Goal: Information Seeking & Learning: Understand process/instructions

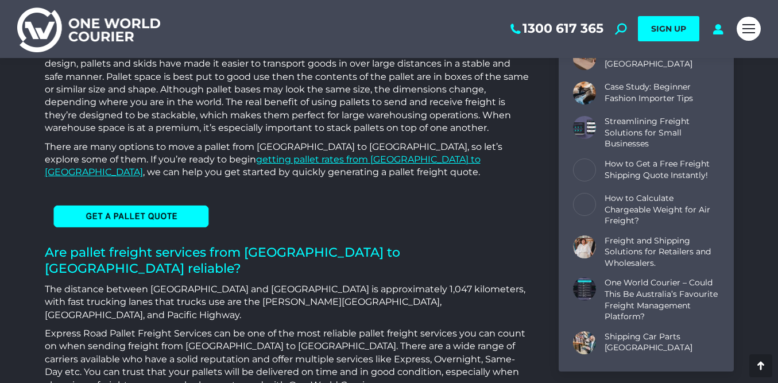
scroll to position [2233, 689]
click at [154, 203] on img at bounding box center [131, 216] width 172 height 26
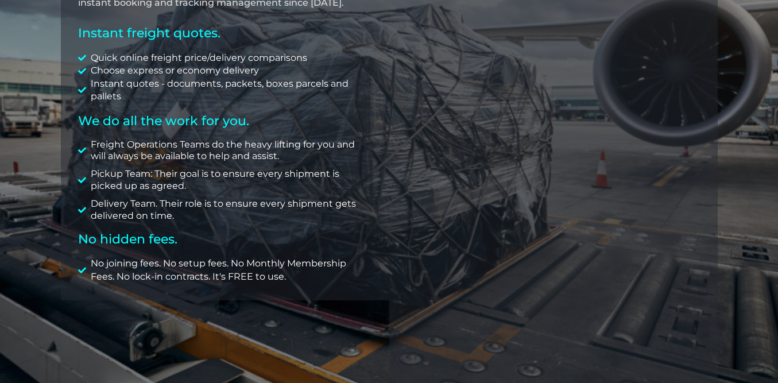
scroll to position [270, 0]
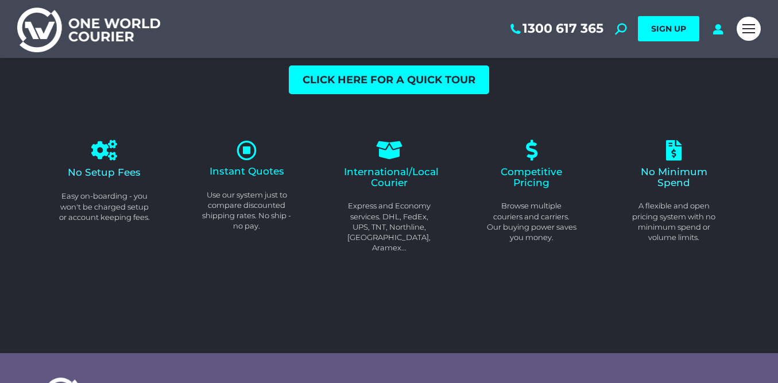
scroll to position [96, 0]
click at [248, 152] on icon at bounding box center [246, 151] width 22 height 22
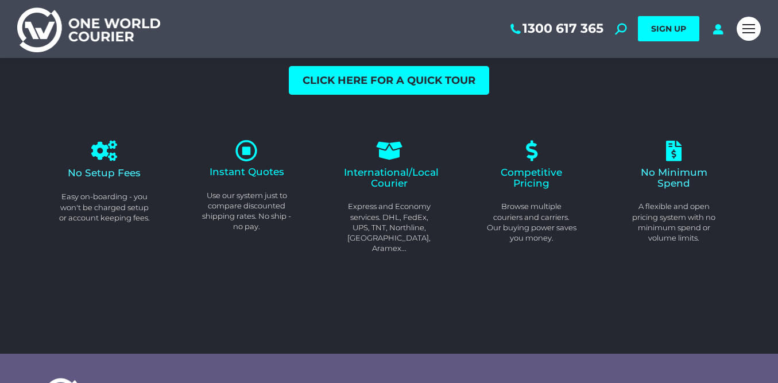
scroll to position [0, 0]
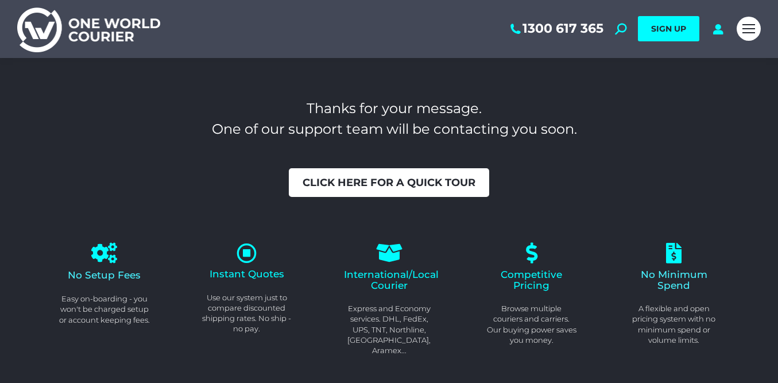
click at [386, 190] on link "Click here for a quick tour" at bounding box center [389, 182] width 200 height 29
